Goal: Information Seeking & Learning: Check status

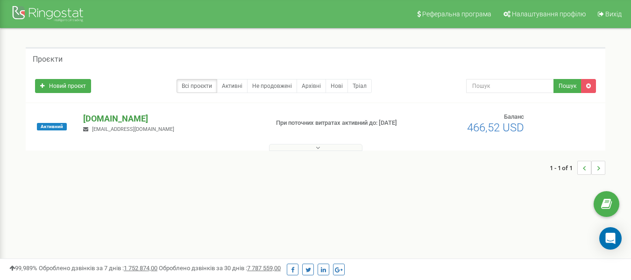
click at [125, 121] on p "[DOMAIN_NAME]" at bounding box center [172, 119] width 178 height 12
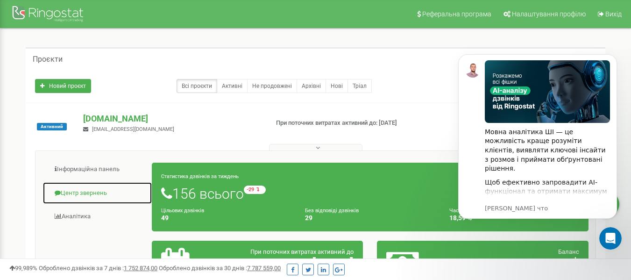
click at [72, 195] on link "Центр звернень" at bounding box center [98, 193] width 110 height 23
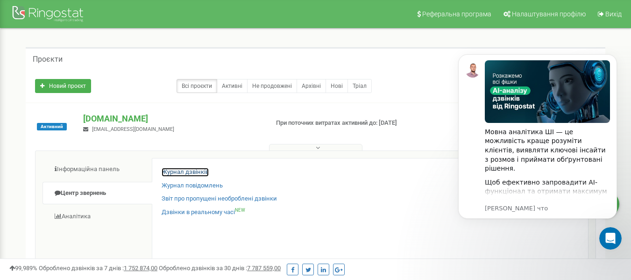
click at [184, 172] on link "Журнал дзвінків" at bounding box center [185, 172] width 47 height 9
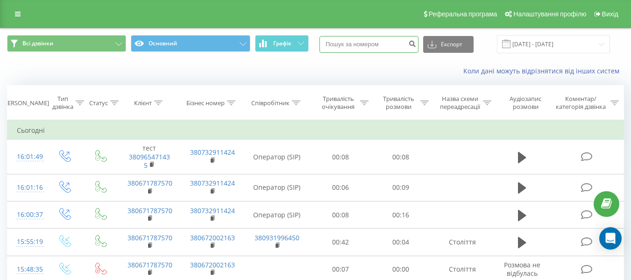
click at [359, 42] on input at bounding box center [369, 44] width 99 height 17
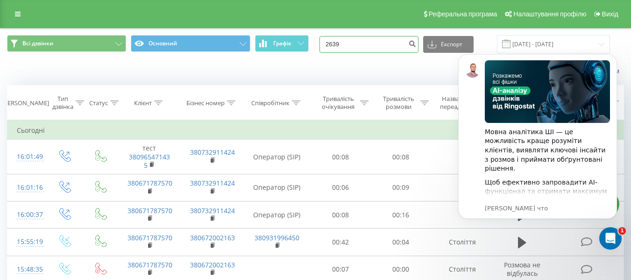
type input "2639"
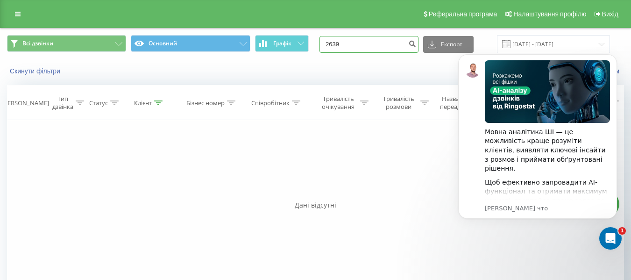
click at [363, 47] on input "2639" at bounding box center [369, 44] width 99 height 17
drag, startPoint x: 360, startPoint y: 47, endPoint x: 284, endPoint y: 55, distance: 77.1
click at [284, 55] on div "Всі дзвінки Основний Графік 2639 Експорт .csv .xls .xlsx 21.05.2025 - 21.08.2025" at bounding box center [315, 44] width 630 height 31
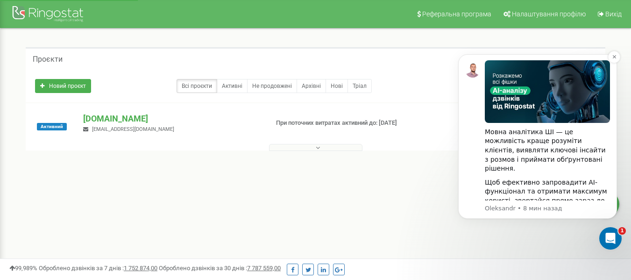
scroll to position [129, 0]
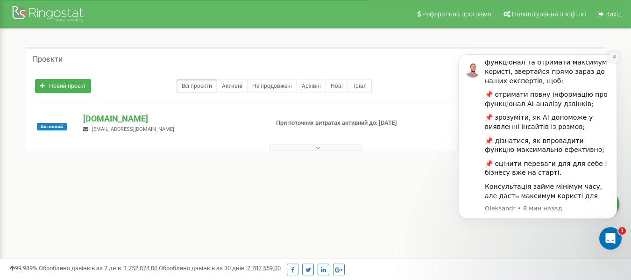
click at [614, 58] on icon "Dismiss notification" at bounding box center [614, 56] width 3 height 3
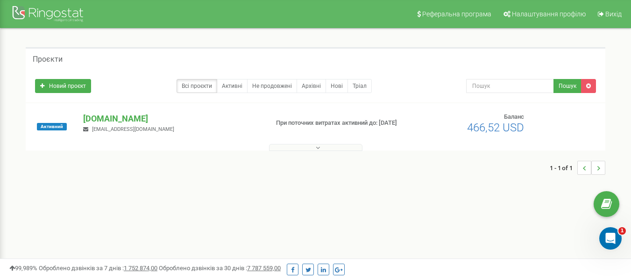
click at [459, 48] on div "Проєкти" at bounding box center [316, 58] width 580 height 22
